Goal: Task Accomplishment & Management: Use online tool/utility

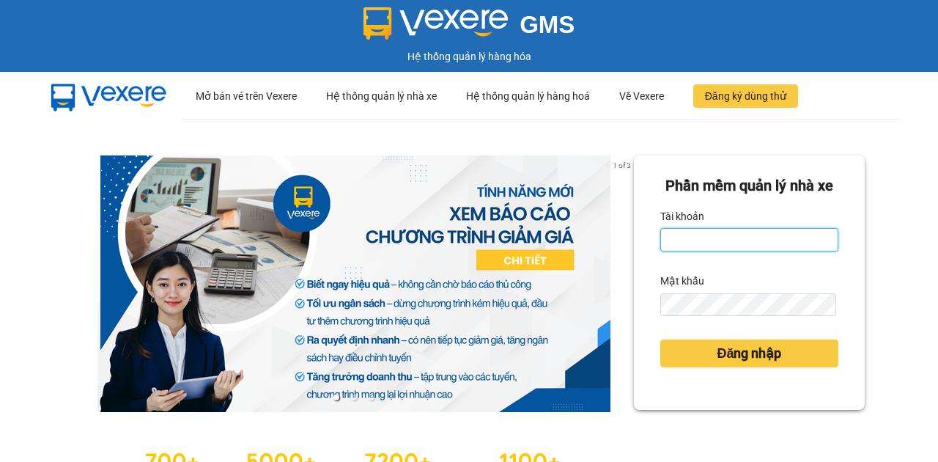
click at [679, 251] on input "Tài khoản" at bounding box center [750, 239] width 178 height 23
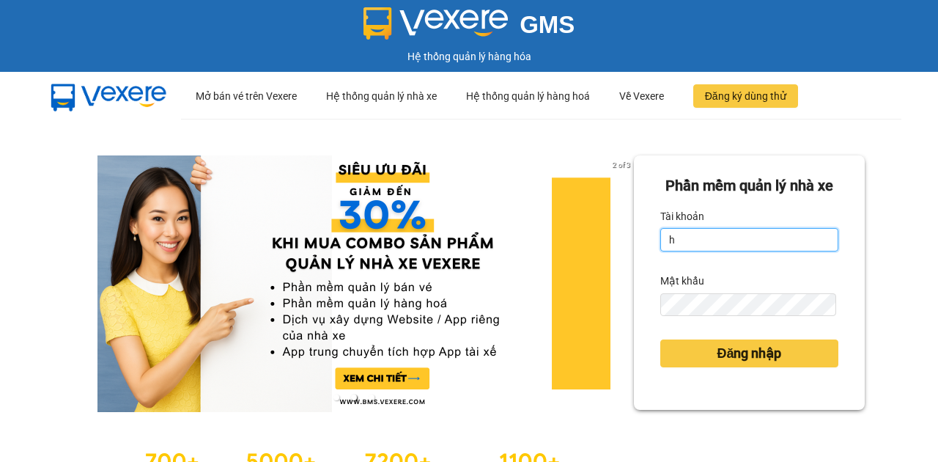
type input "hocviecdn.hhg"
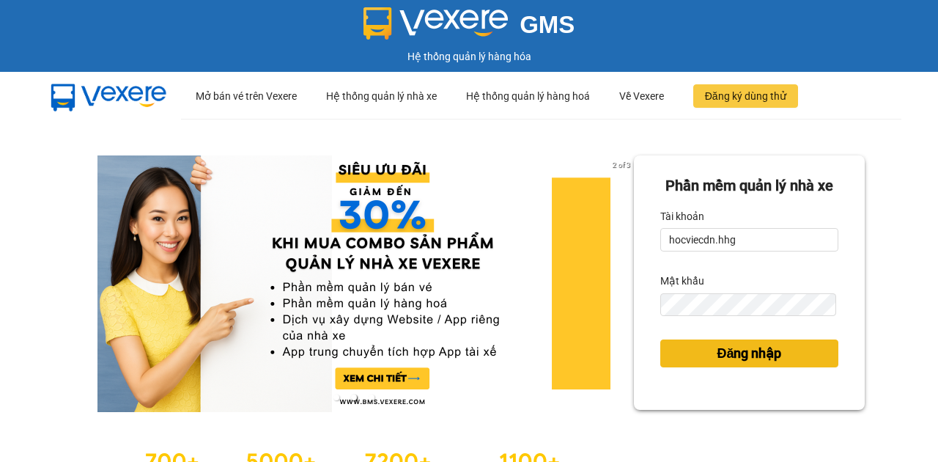
click at [676, 367] on button "Đăng nhập" at bounding box center [750, 353] width 178 height 28
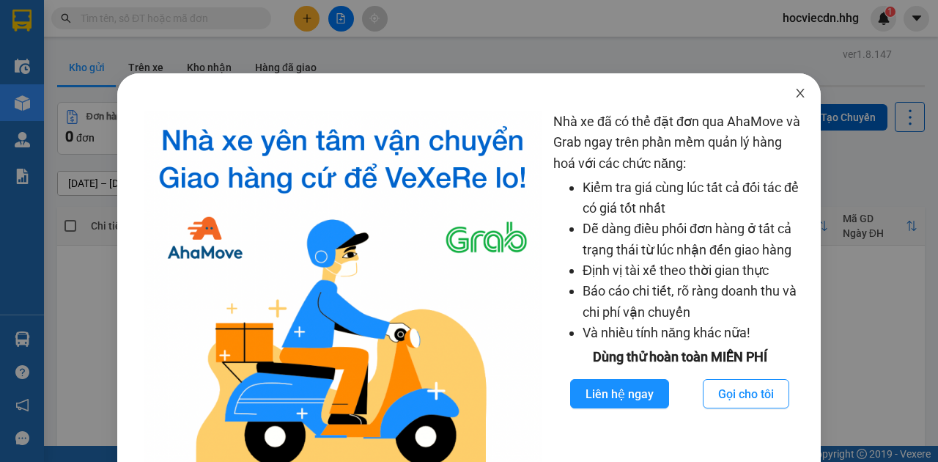
click at [795, 91] on icon "close" at bounding box center [801, 93] width 12 height 12
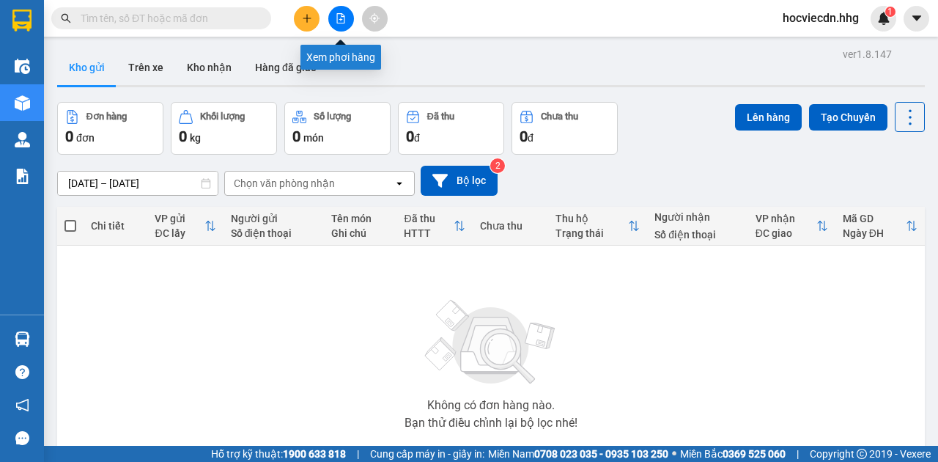
click at [331, 14] on button at bounding box center [341, 19] width 26 height 26
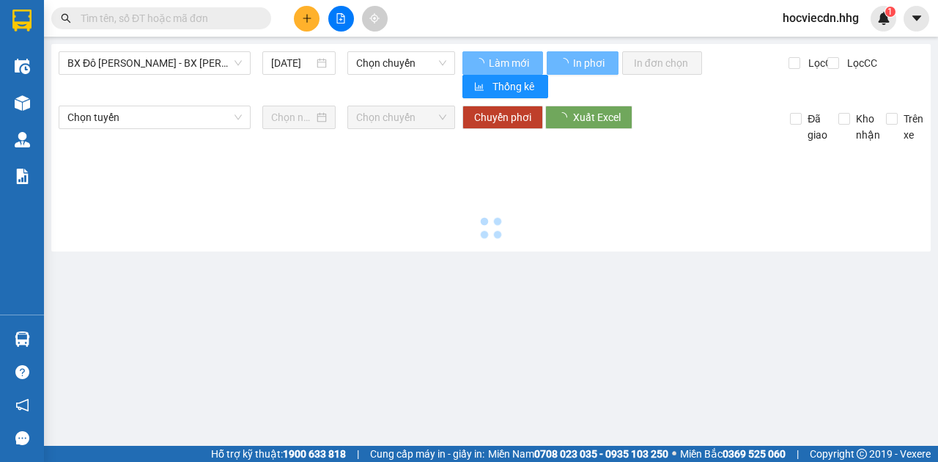
type input "[DATE]"
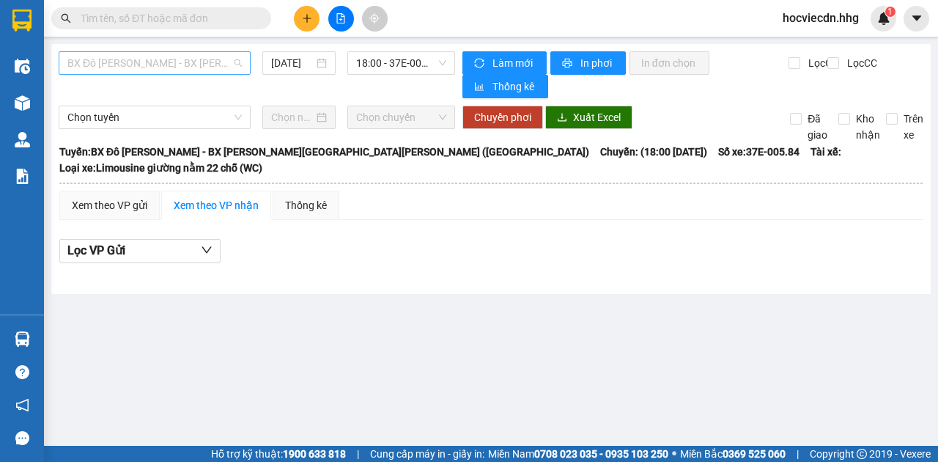
drag, startPoint x: 217, startPoint y: 61, endPoint x: 217, endPoint y: 71, distance: 10.3
click at [217, 62] on span "BX Đô [PERSON_NAME] - BX [PERSON_NAME][GEOGRAPHIC_DATA][PERSON_NAME] ([GEOGRAPH…" at bounding box center [154, 63] width 174 height 22
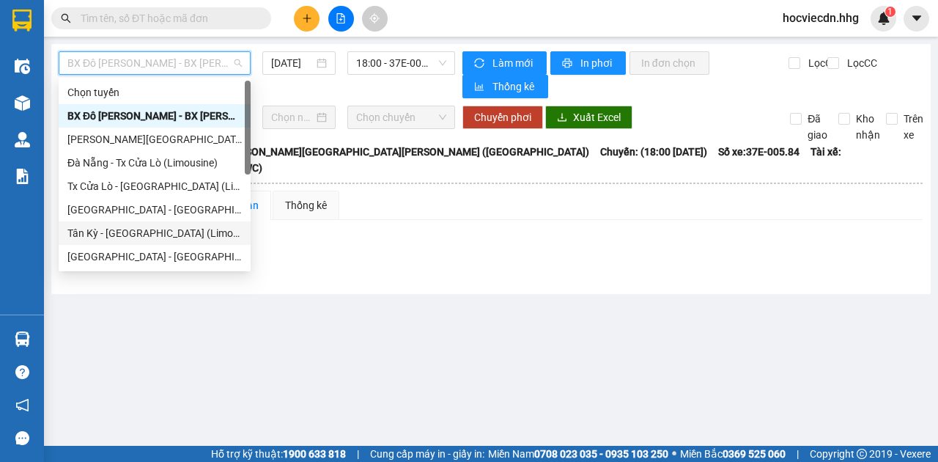
click at [125, 227] on div "Tân Kỳ - [GEOGRAPHIC_DATA] (Limousine)" at bounding box center [154, 233] width 174 height 16
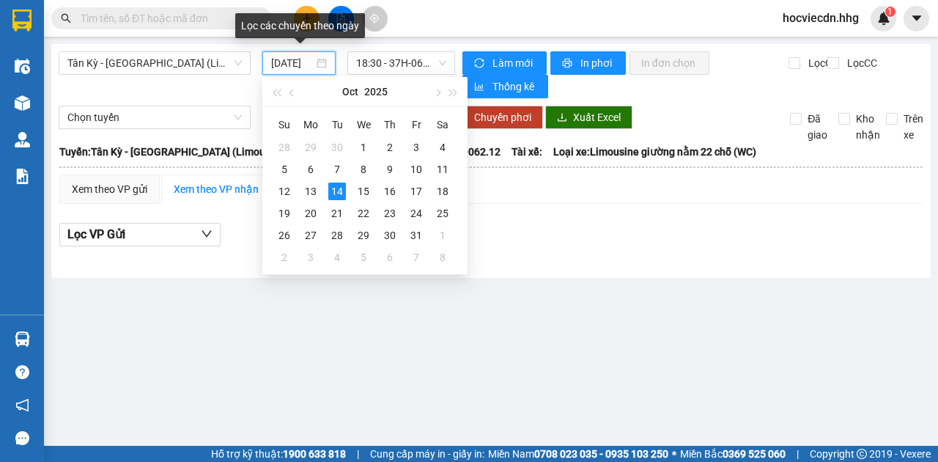
click at [308, 65] on input "[DATE]" at bounding box center [292, 63] width 43 height 16
click at [308, 193] on div "13" at bounding box center [311, 192] width 18 height 18
type input "[DATE]"
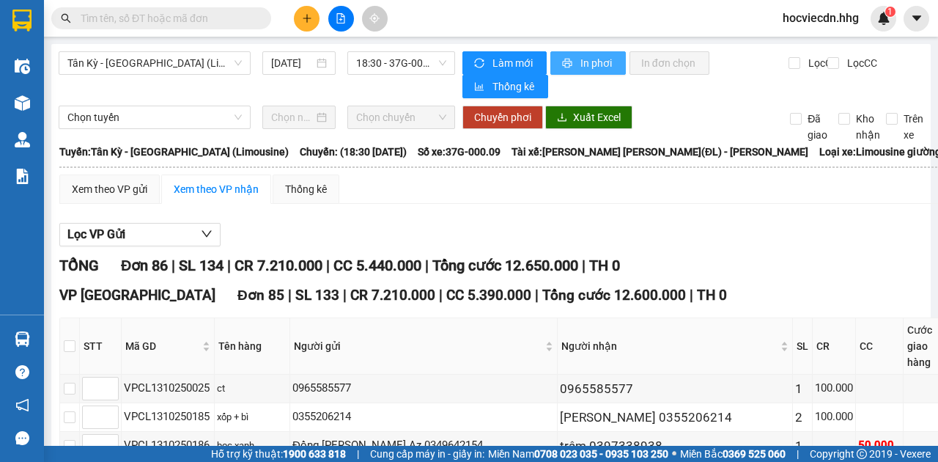
click at [567, 68] on span "printer" at bounding box center [568, 64] width 12 height 12
click at [597, 69] on span "In phơi" at bounding box center [598, 63] width 34 height 16
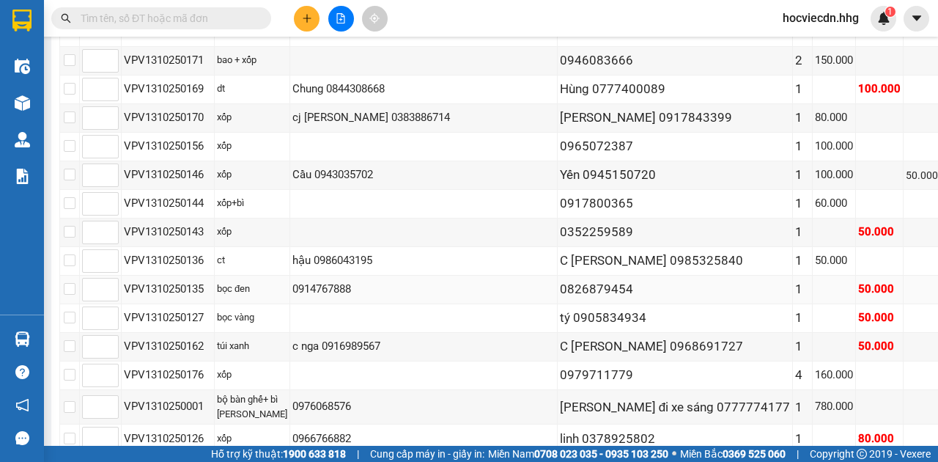
scroll to position [1173, 0]
